Goal: Information Seeking & Learning: Learn about a topic

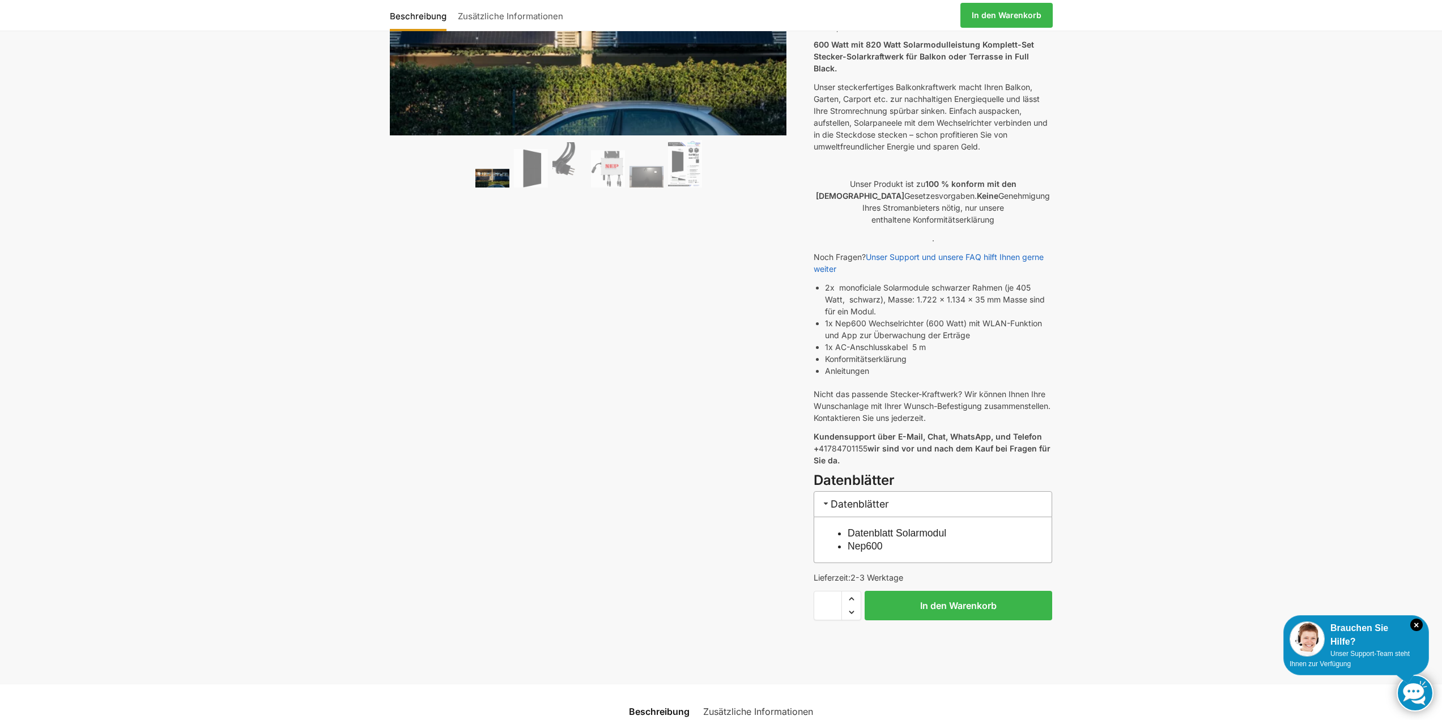
scroll to position [170, 0]
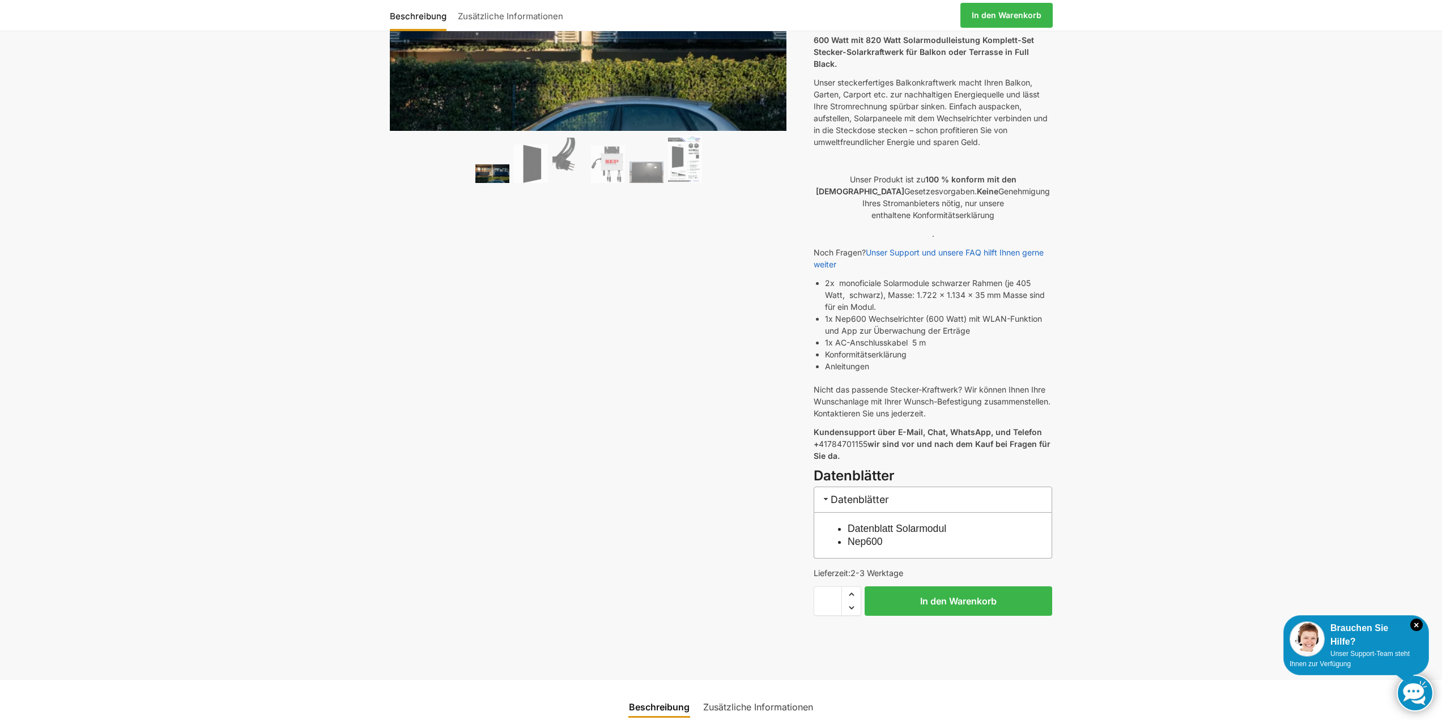
click at [919, 523] on link "Datenblatt Solarmodul" at bounding box center [897, 528] width 99 height 11
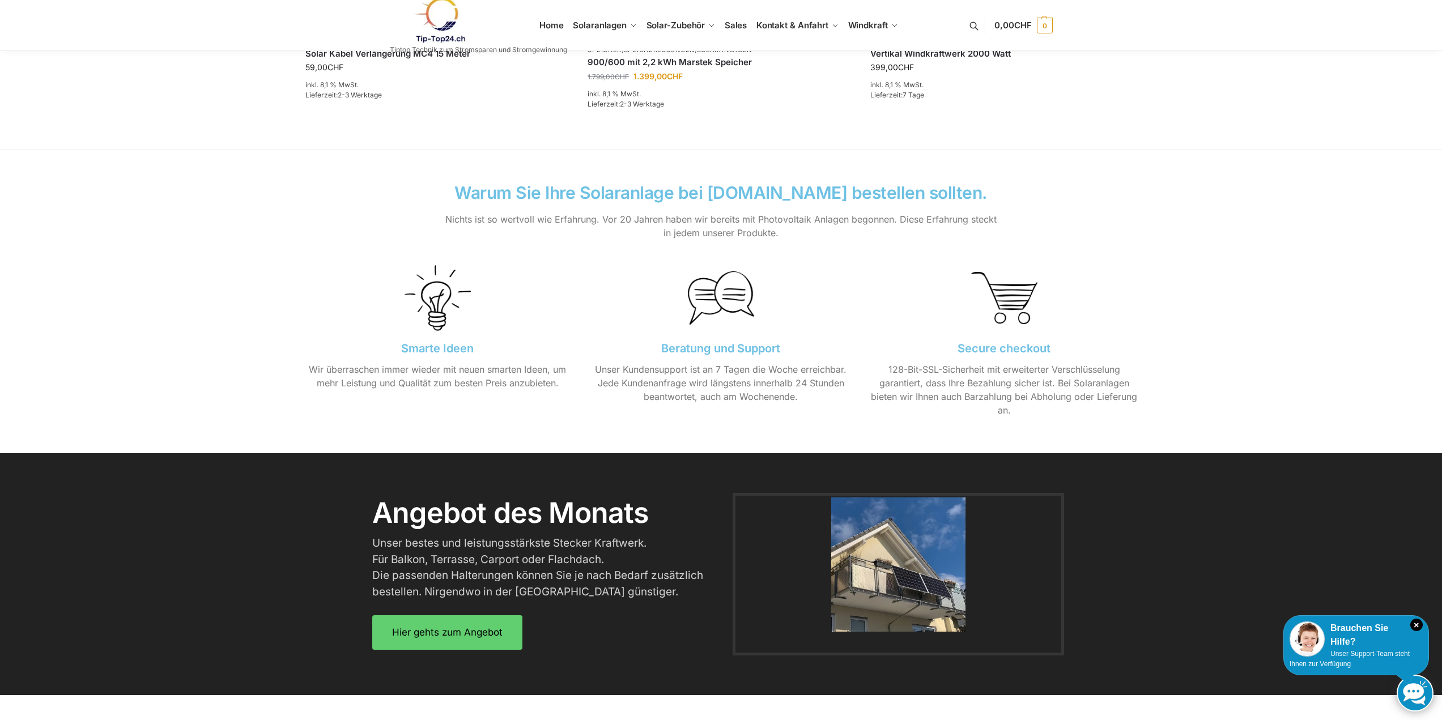
scroll to position [623, 0]
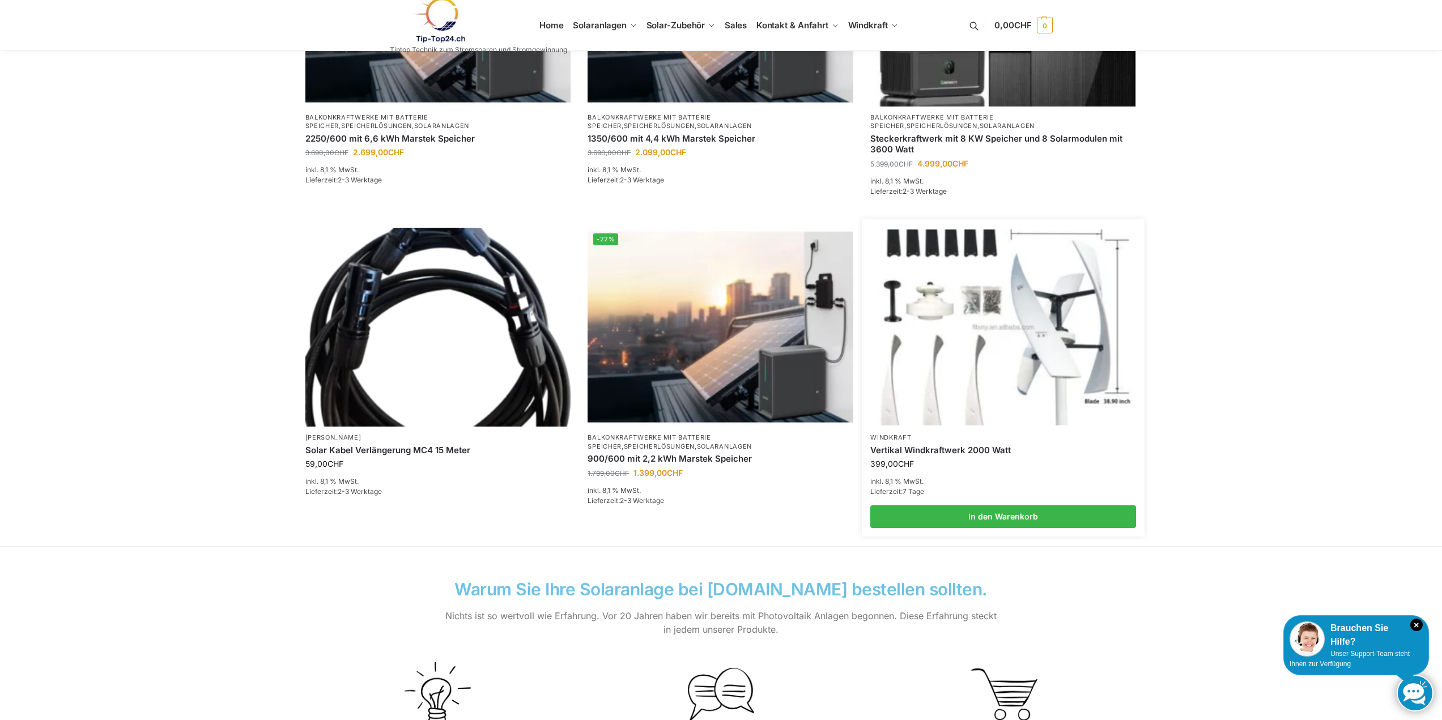
click at [974, 347] on img at bounding box center [1003, 326] width 261 height 195
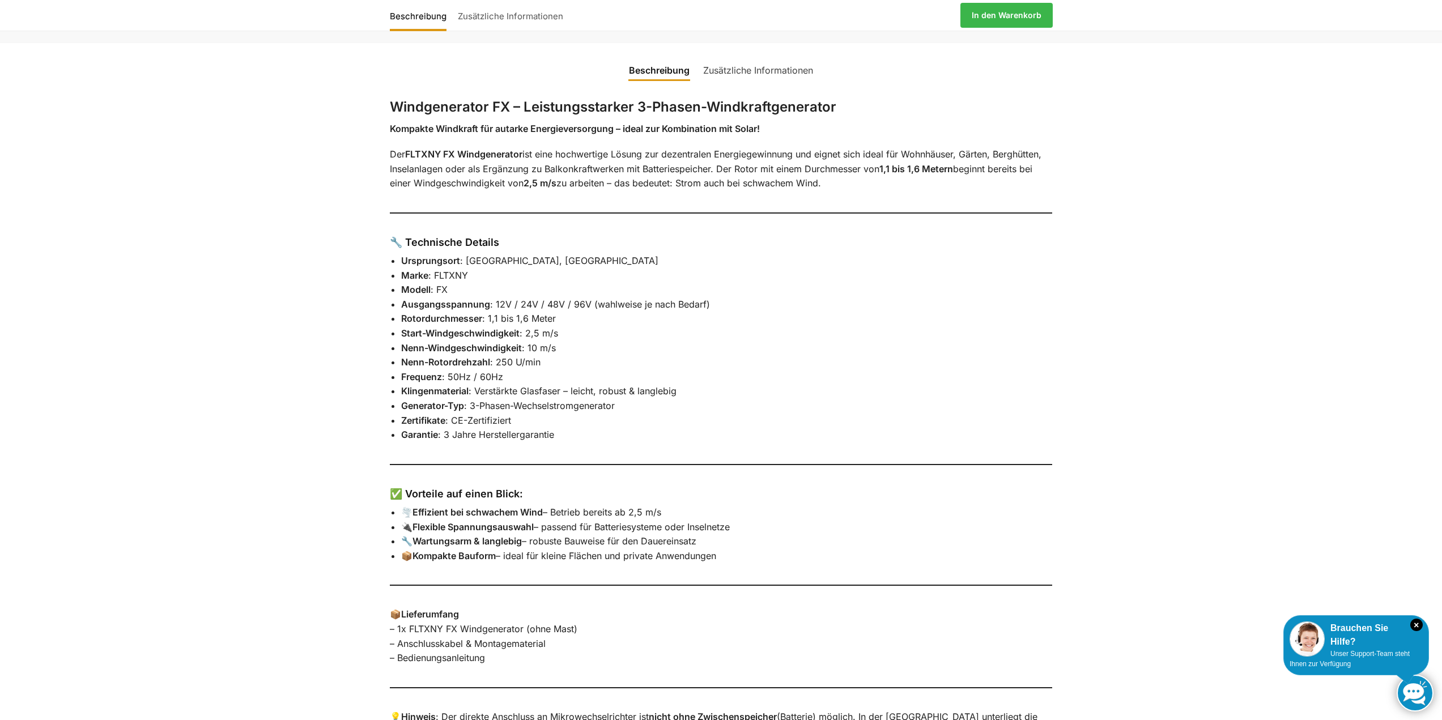
scroll to position [510, 0]
